Goal: Information Seeking & Learning: Learn about a topic

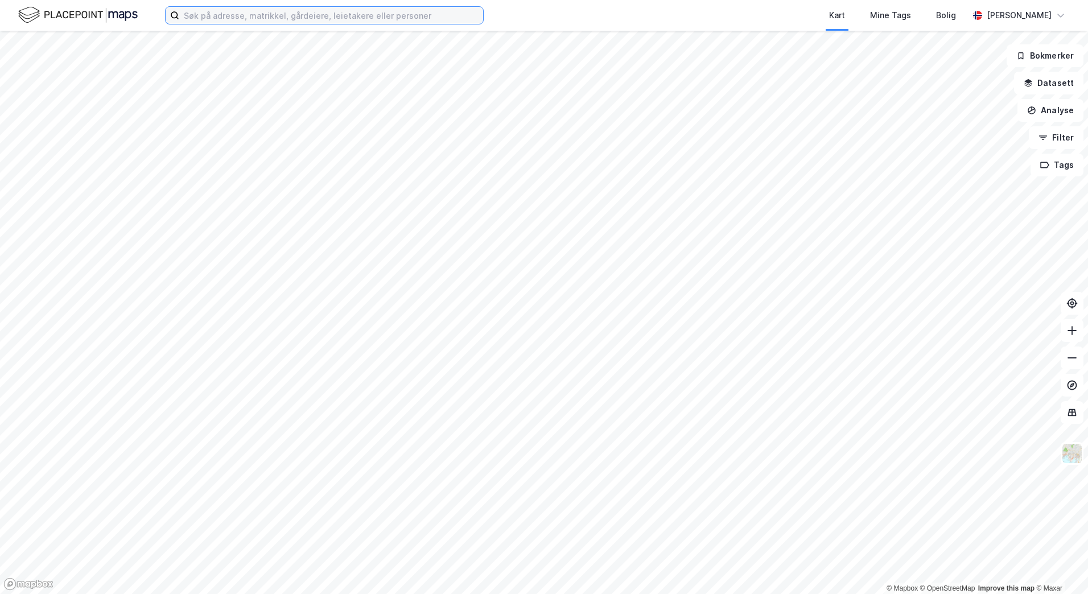
click at [223, 19] on input at bounding box center [331, 15] width 304 height 17
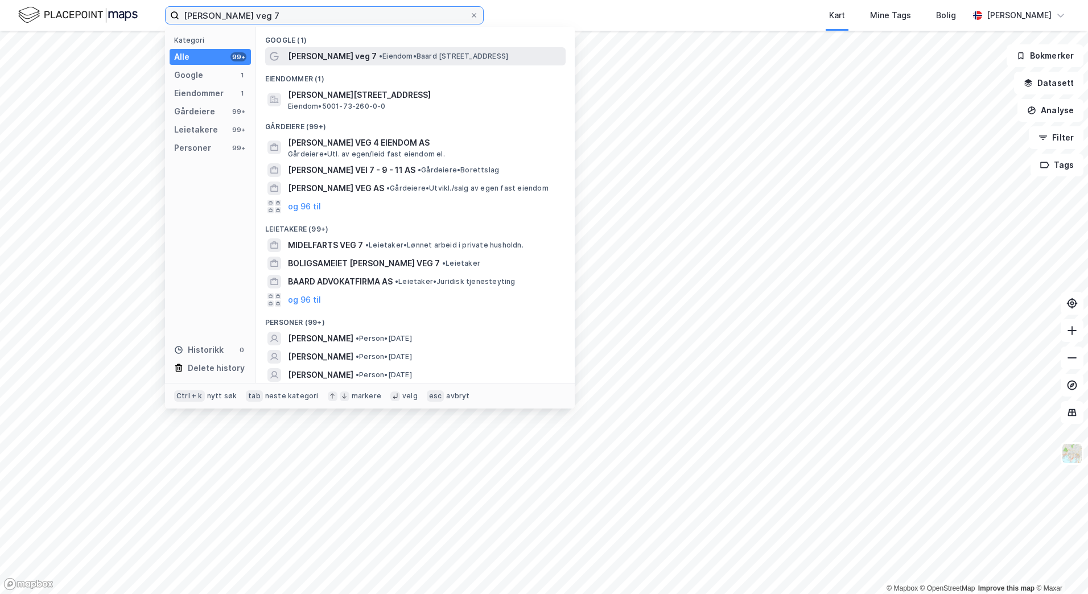
type input "[PERSON_NAME] veg 7"
click at [491, 57] on span "• Eiendom • [PERSON_NAME][STREET_ADDRESS]" at bounding box center [443, 56] width 129 height 9
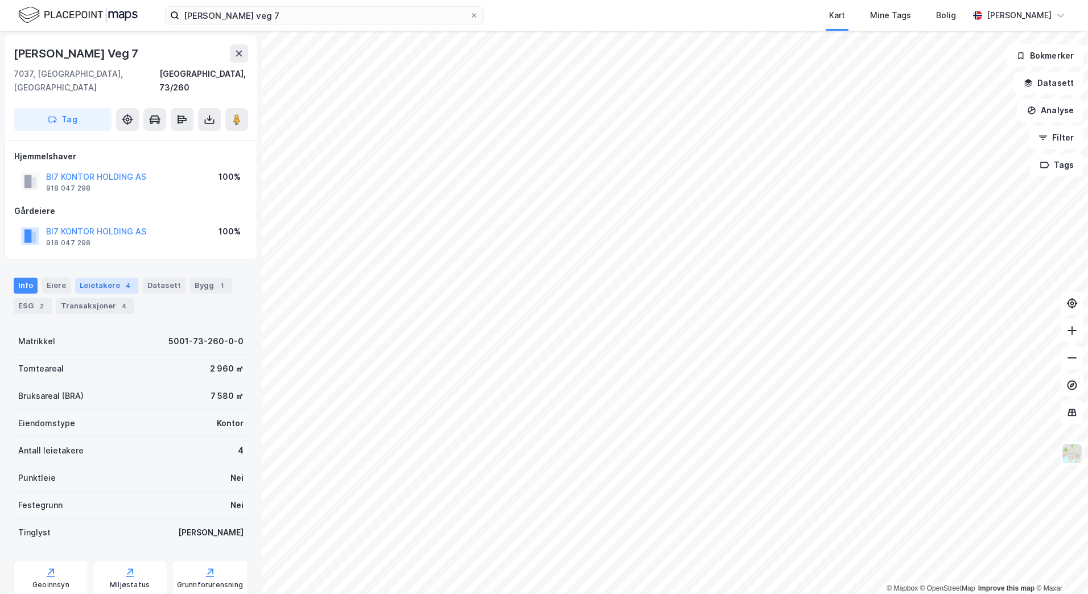
click at [118, 278] on div "Leietakere 4" at bounding box center [106, 286] width 63 height 16
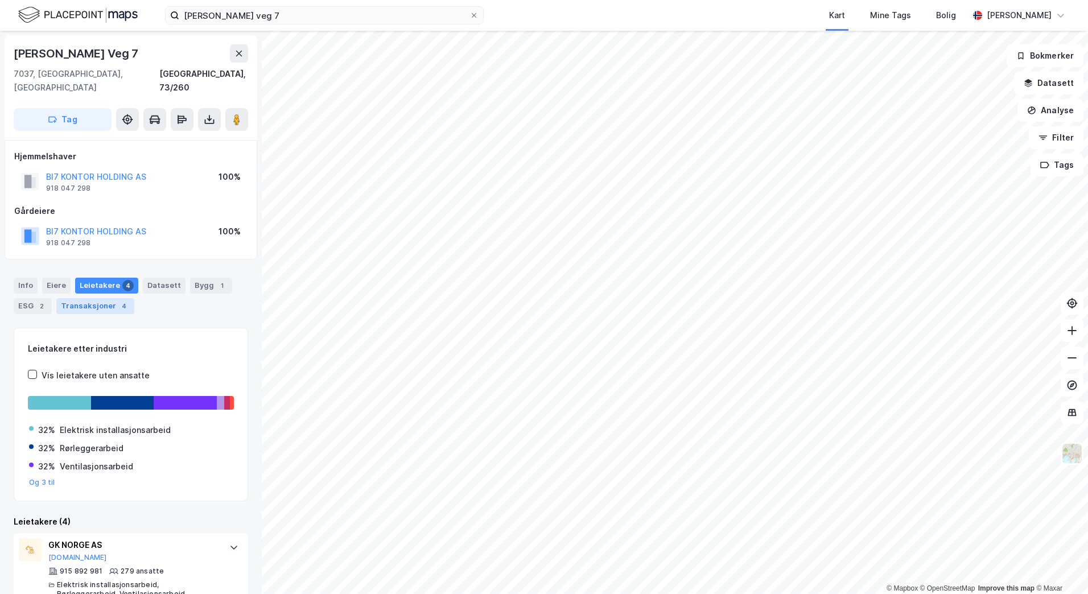
click at [107, 298] on div "Transaksjoner 4" at bounding box center [95, 306] width 78 height 16
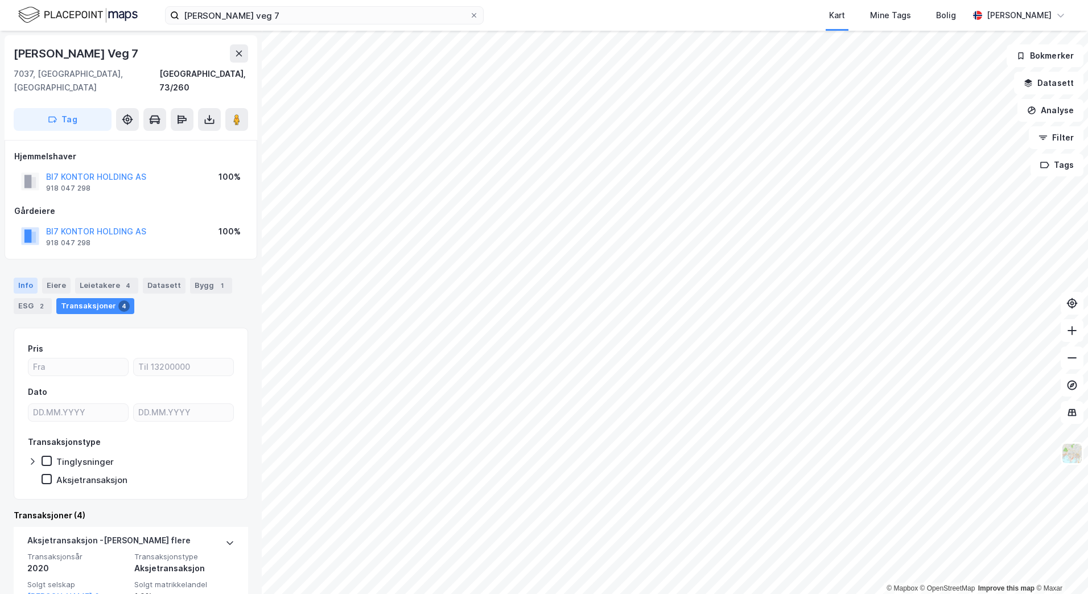
click at [20, 278] on div "Info" at bounding box center [26, 286] width 24 height 16
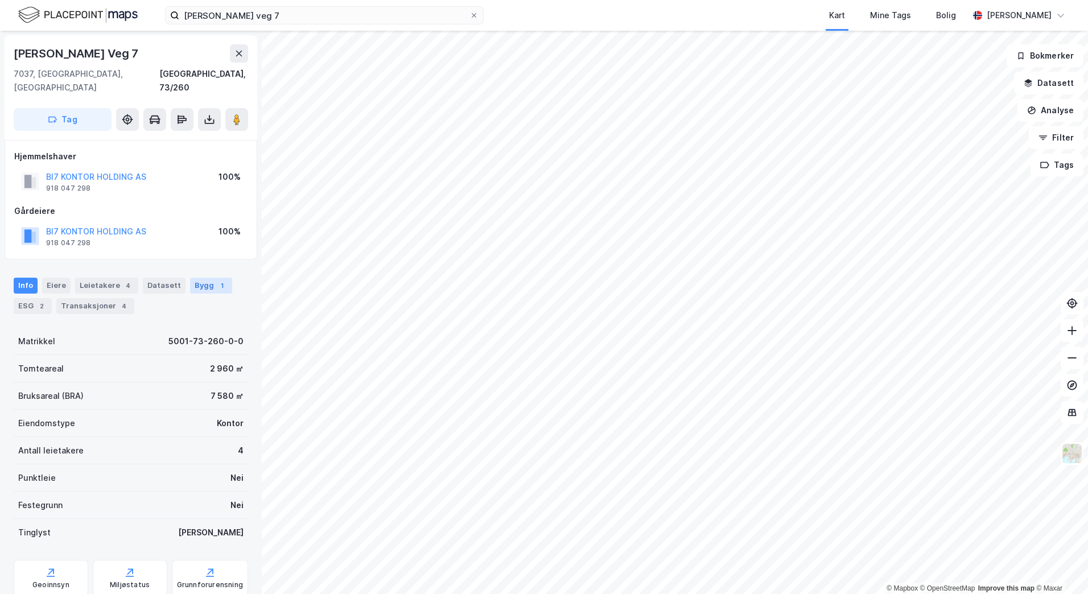
click at [192, 278] on div "Bygg 1" at bounding box center [211, 286] width 42 height 16
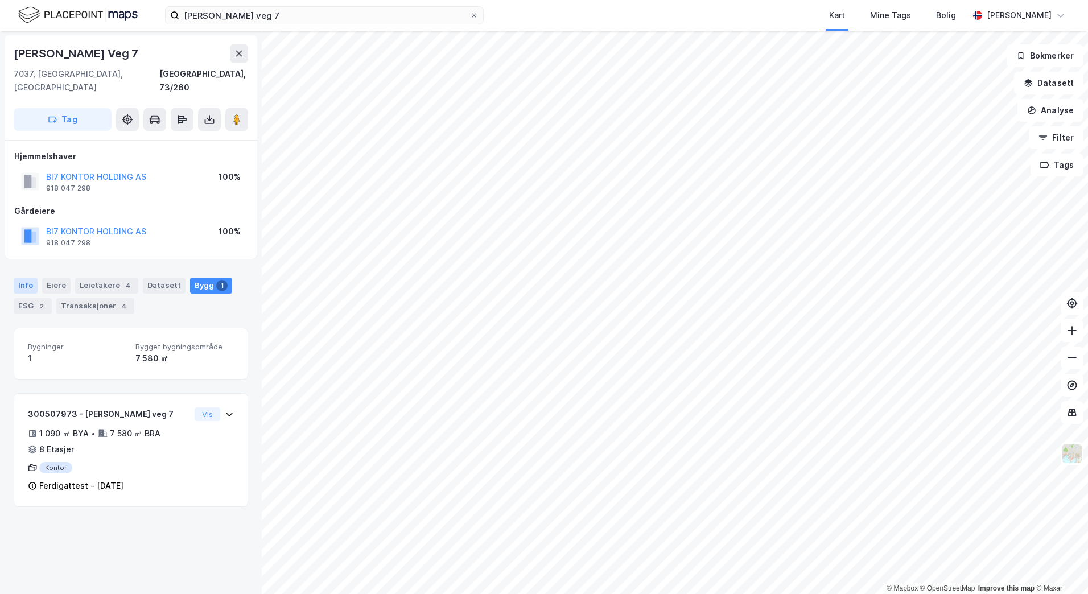
click at [28, 278] on div "Info" at bounding box center [26, 286] width 24 height 16
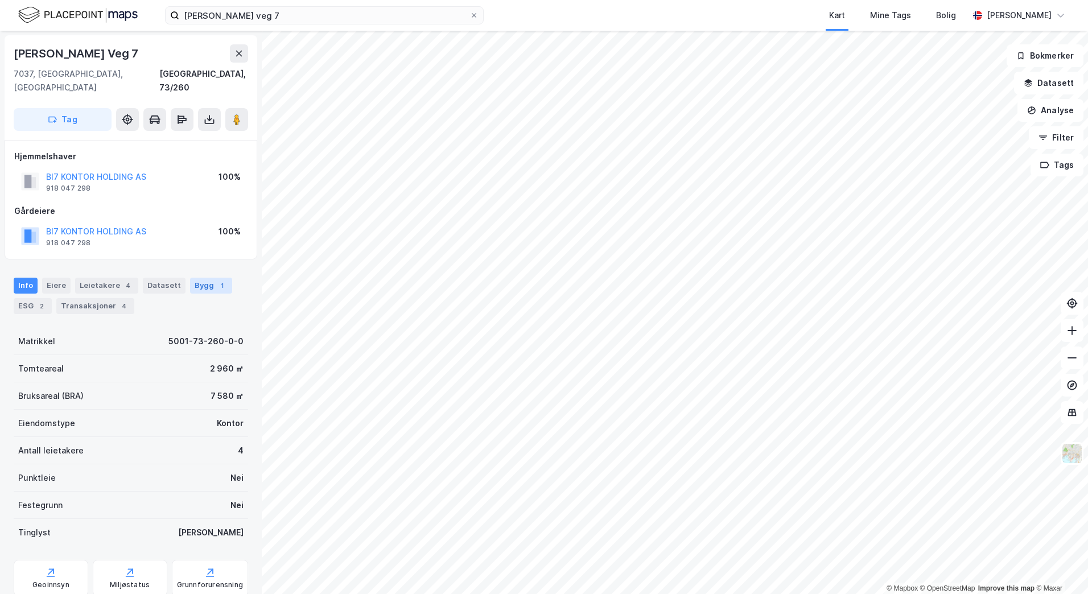
click at [195, 278] on div "Bygg 1" at bounding box center [211, 286] width 42 height 16
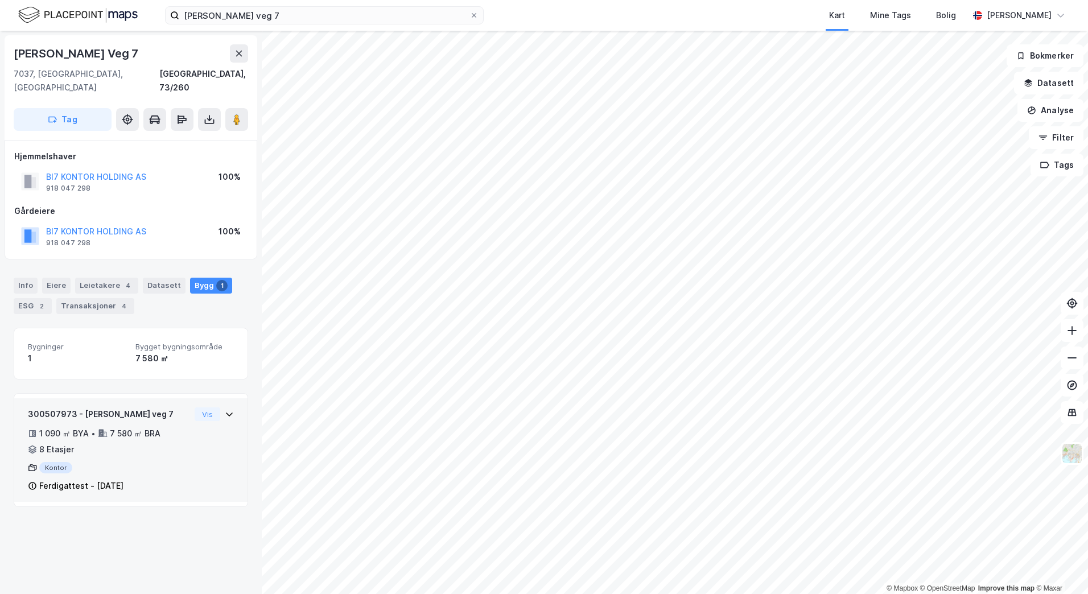
click at [98, 431] on div "1 090 ㎡ BYA • 7 580 ㎡ BRA • 8 Etasjer" at bounding box center [109, 442] width 162 height 30
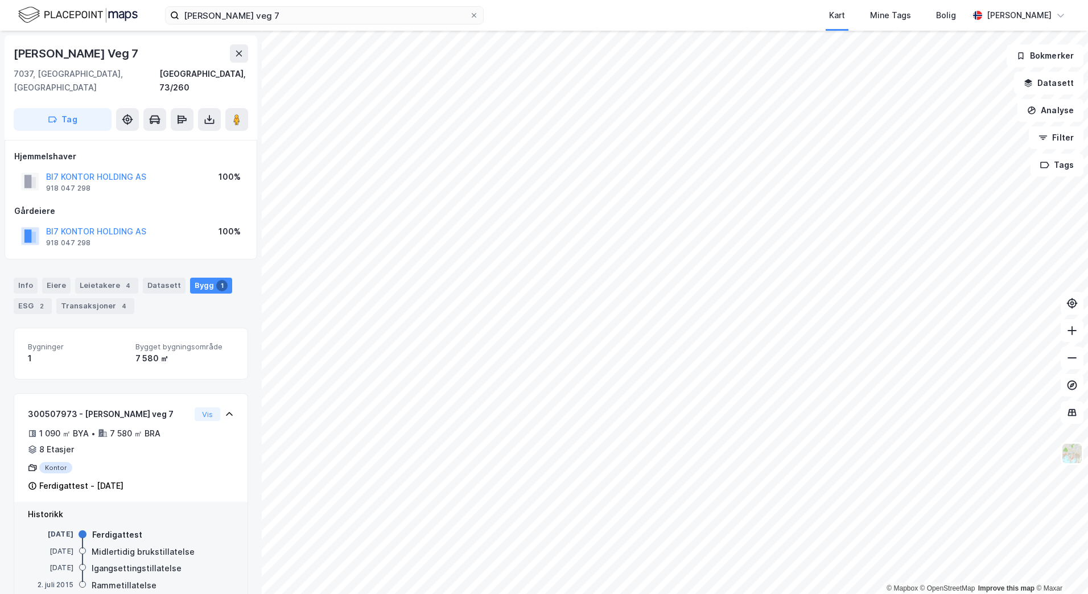
scroll to position [17, 0]
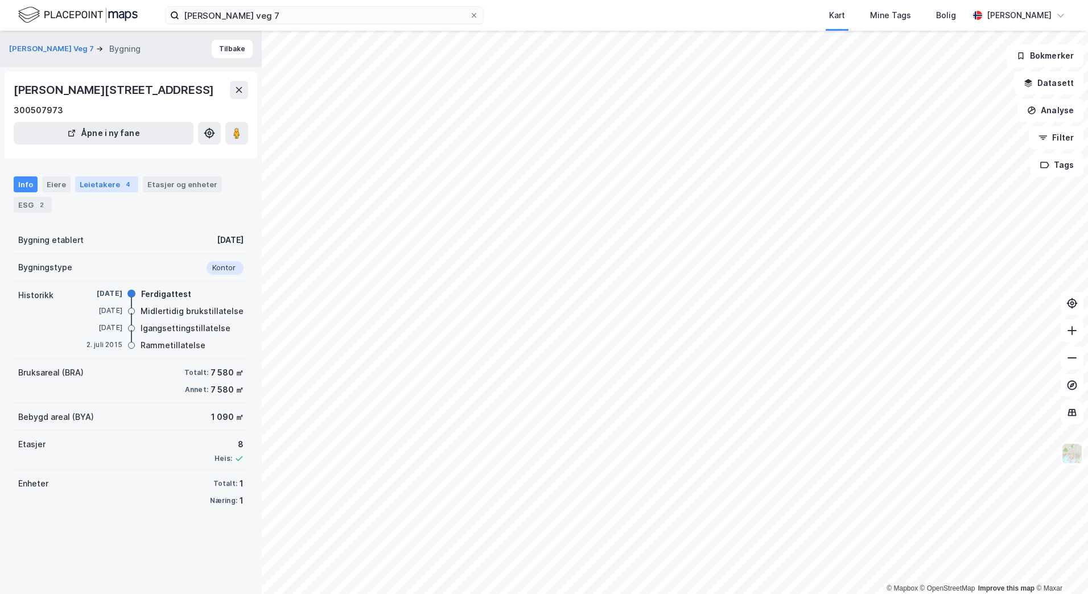
click at [101, 192] on div "Leietakere 4" at bounding box center [106, 184] width 63 height 16
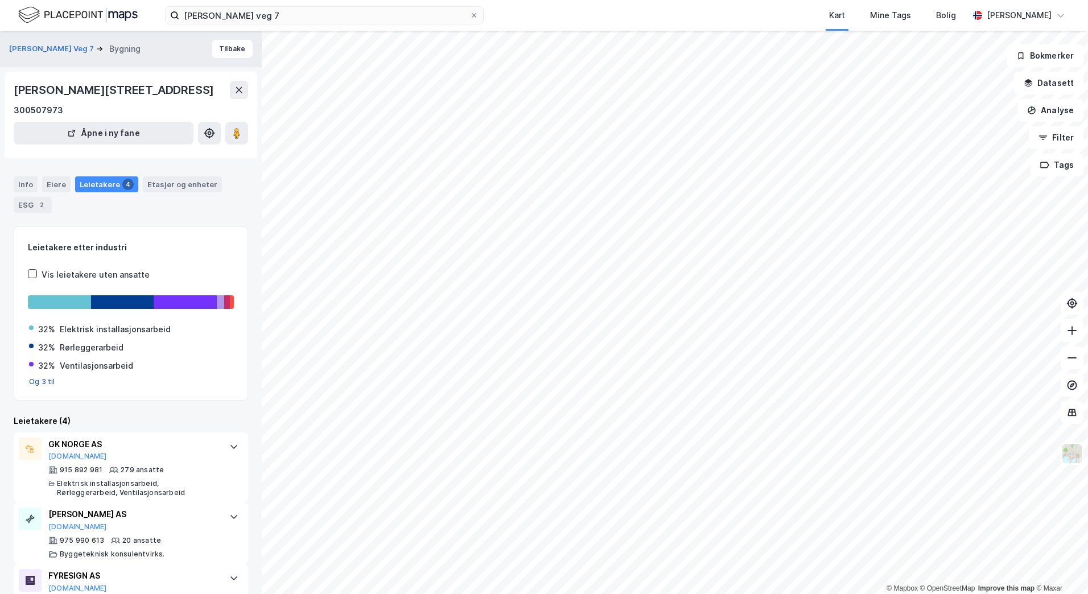
click at [34, 386] on button "Og 3 til" at bounding box center [42, 381] width 26 height 9
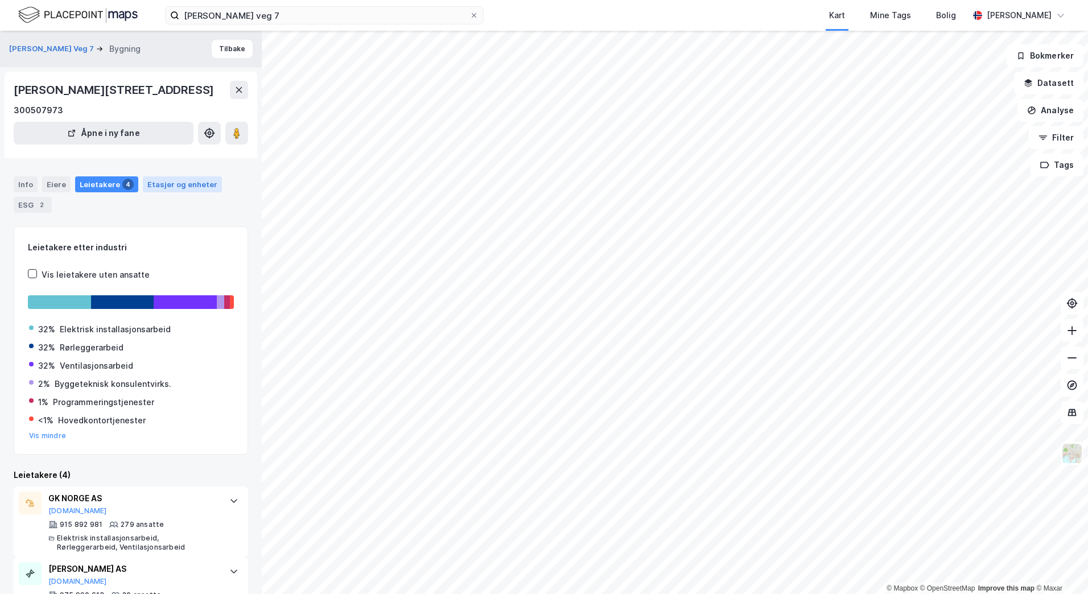
click at [167, 189] on div "Etasjer og enheter" at bounding box center [182, 184] width 70 height 10
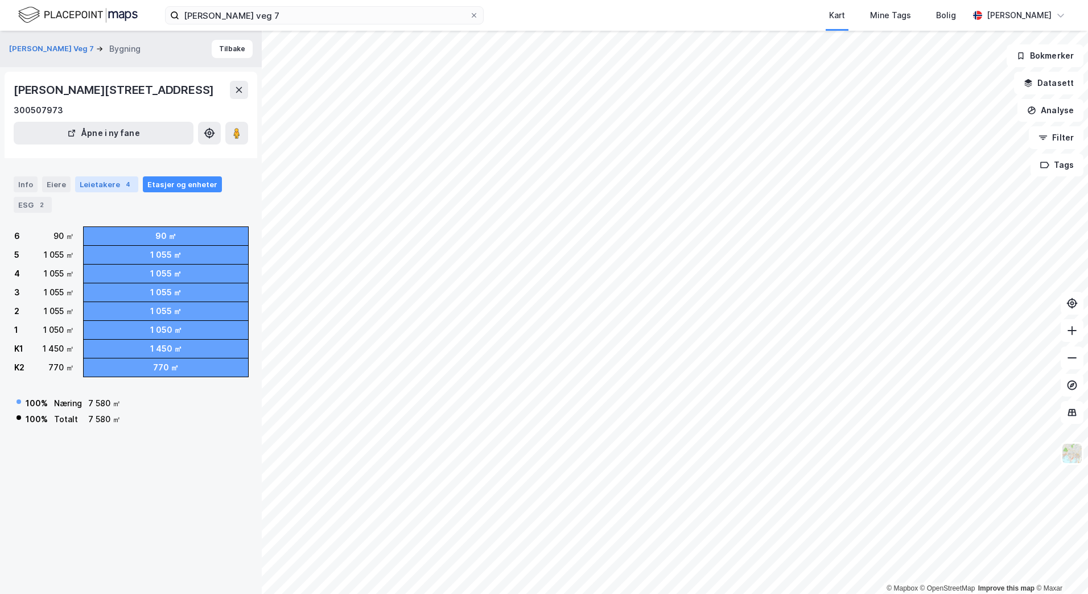
click at [105, 192] on div "Leietakere 4" at bounding box center [106, 184] width 63 height 16
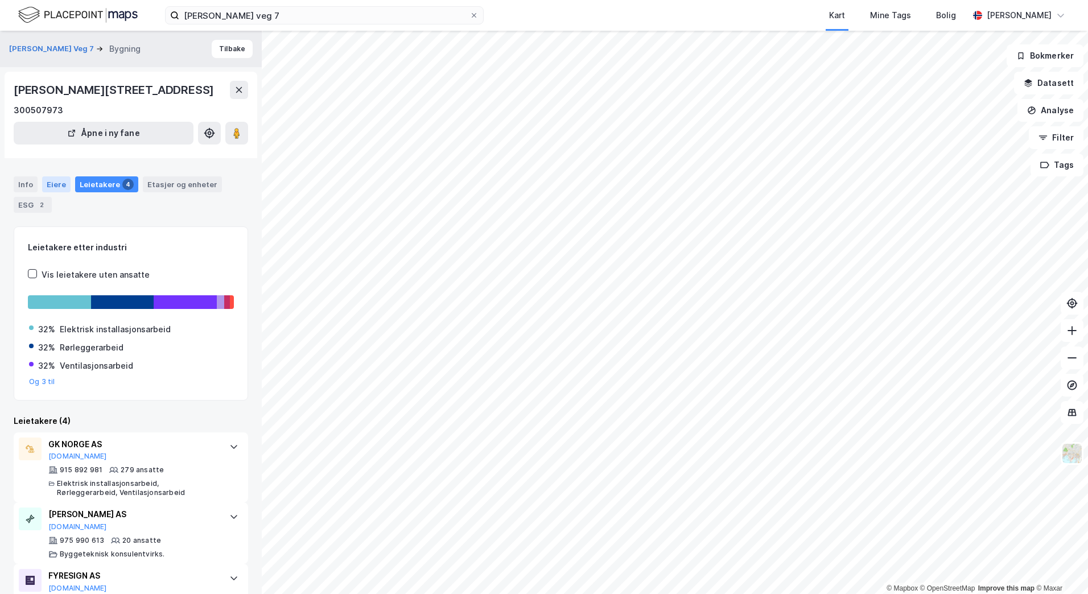
click at [61, 192] on div "Eiere" at bounding box center [56, 184] width 28 height 16
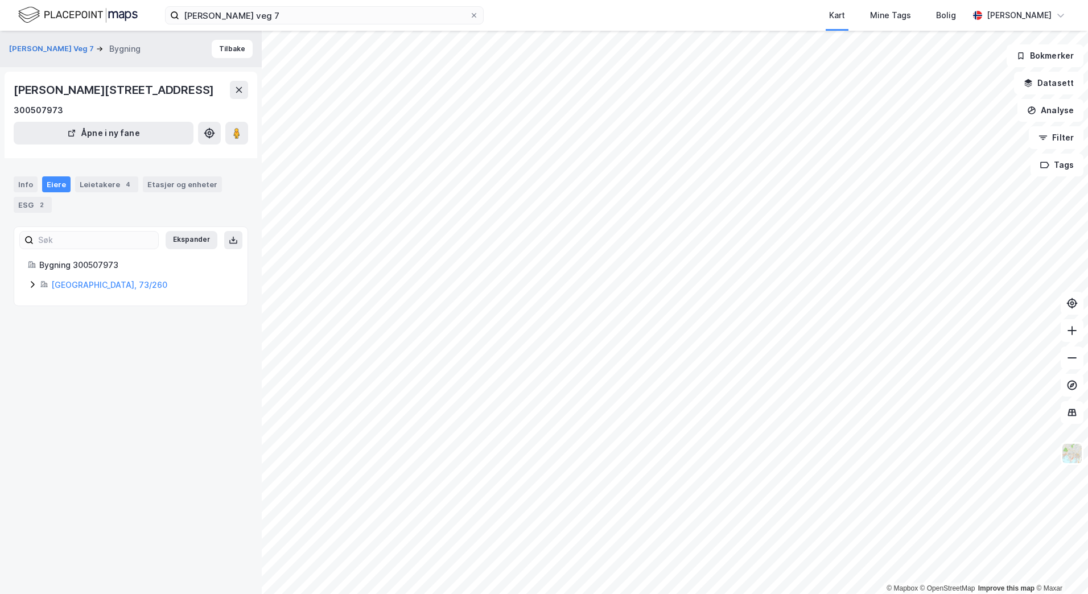
click at [28, 289] on icon at bounding box center [32, 284] width 9 height 9
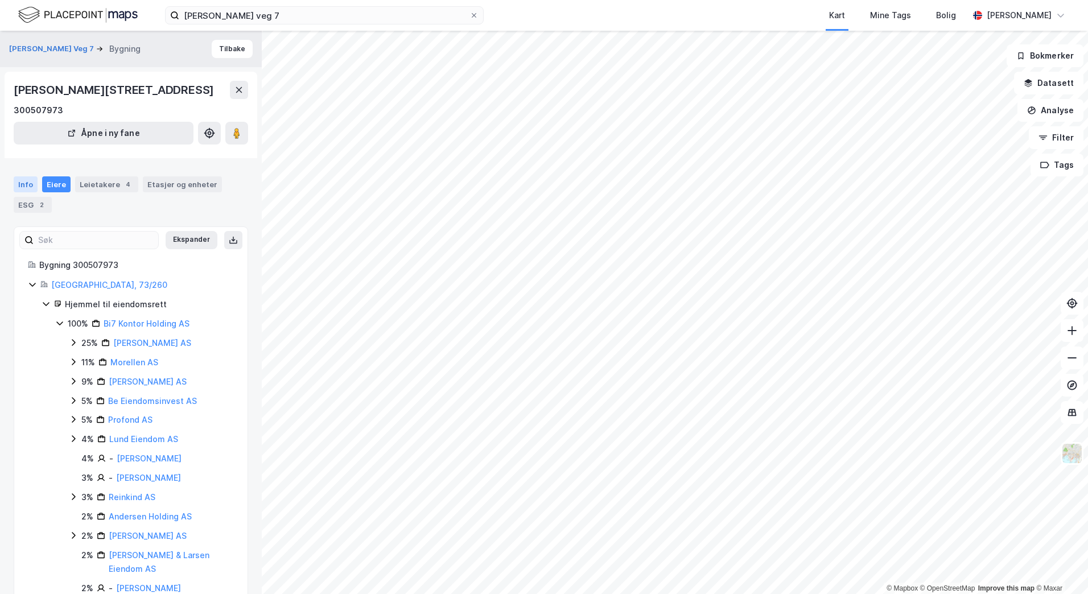
click at [25, 192] on div "Info" at bounding box center [26, 184] width 24 height 16
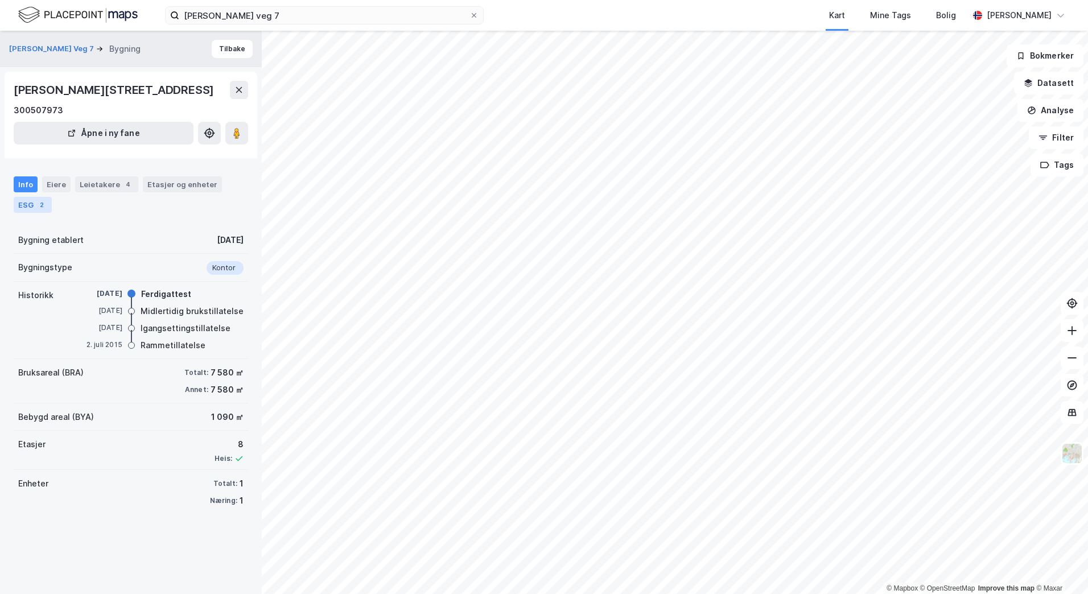
click at [25, 213] on div "ESG 2" at bounding box center [33, 205] width 38 height 16
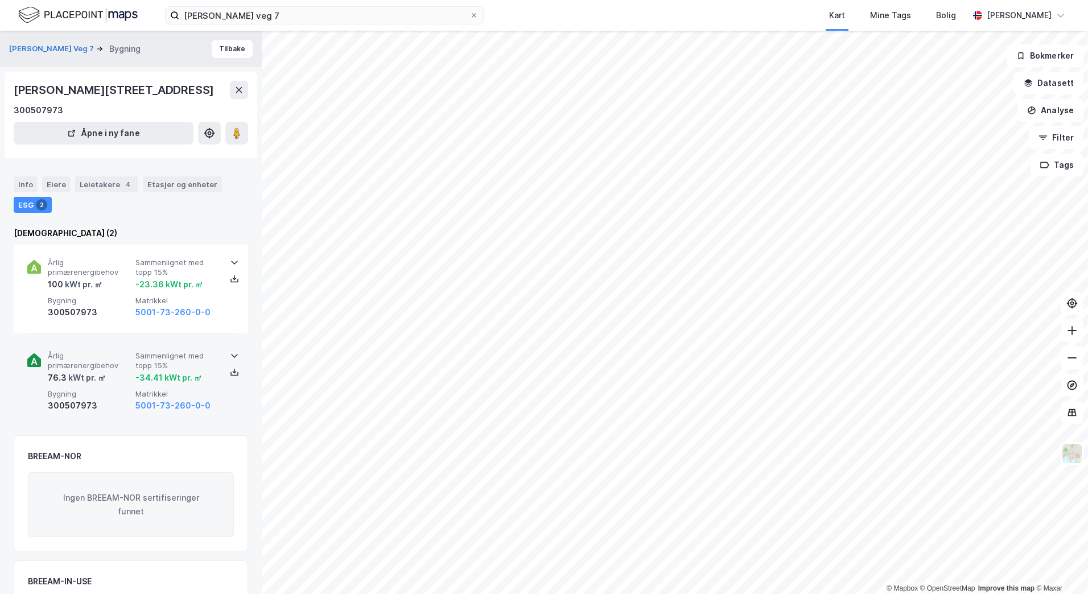
click at [230, 360] on icon at bounding box center [234, 355] width 9 height 9
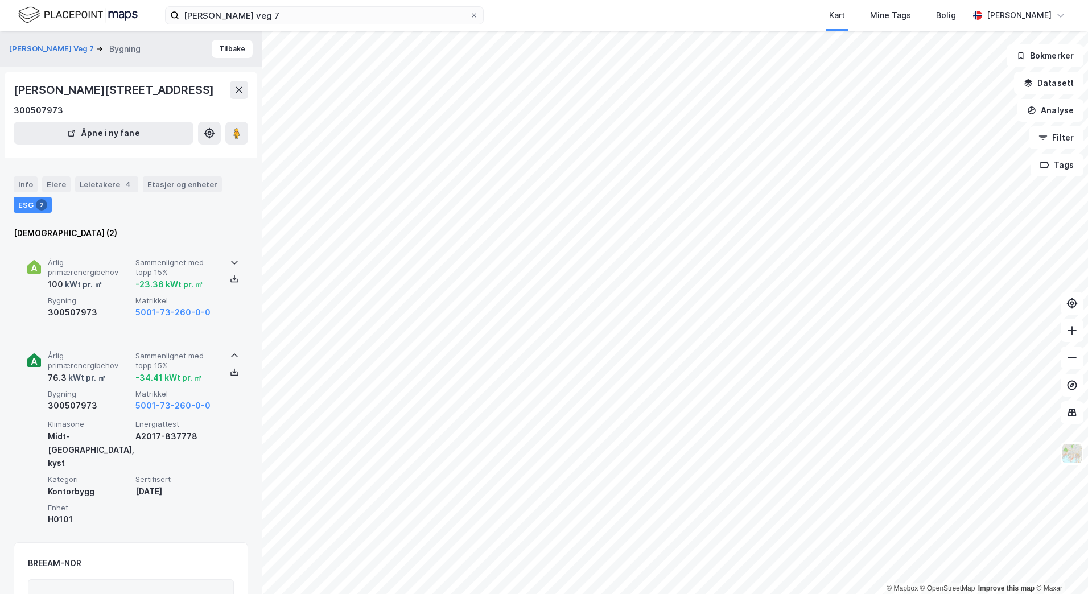
click at [232, 265] on icon at bounding box center [234, 263] width 7 height 4
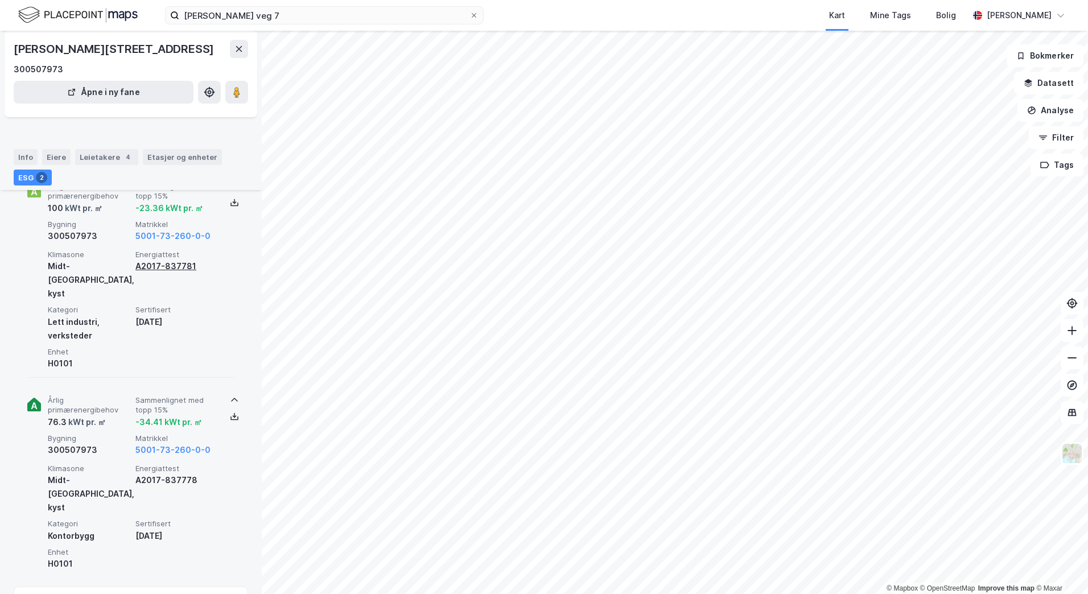
scroll to position [57, 0]
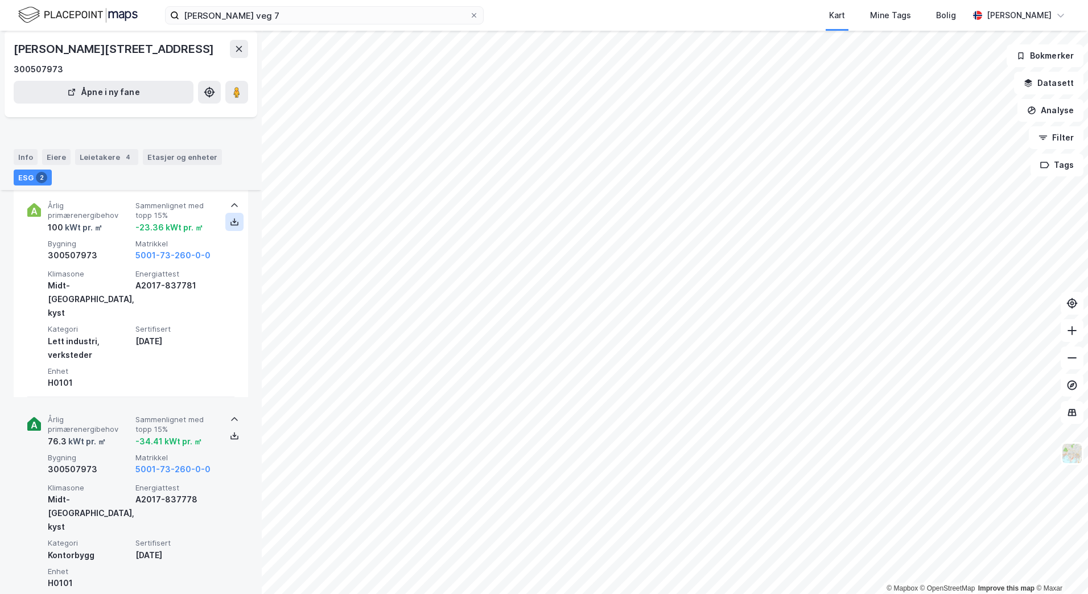
click at [232, 226] on icon at bounding box center [234, 224] width 8 height 4
